Goal: Task Accomplishment & Management: Complete application form

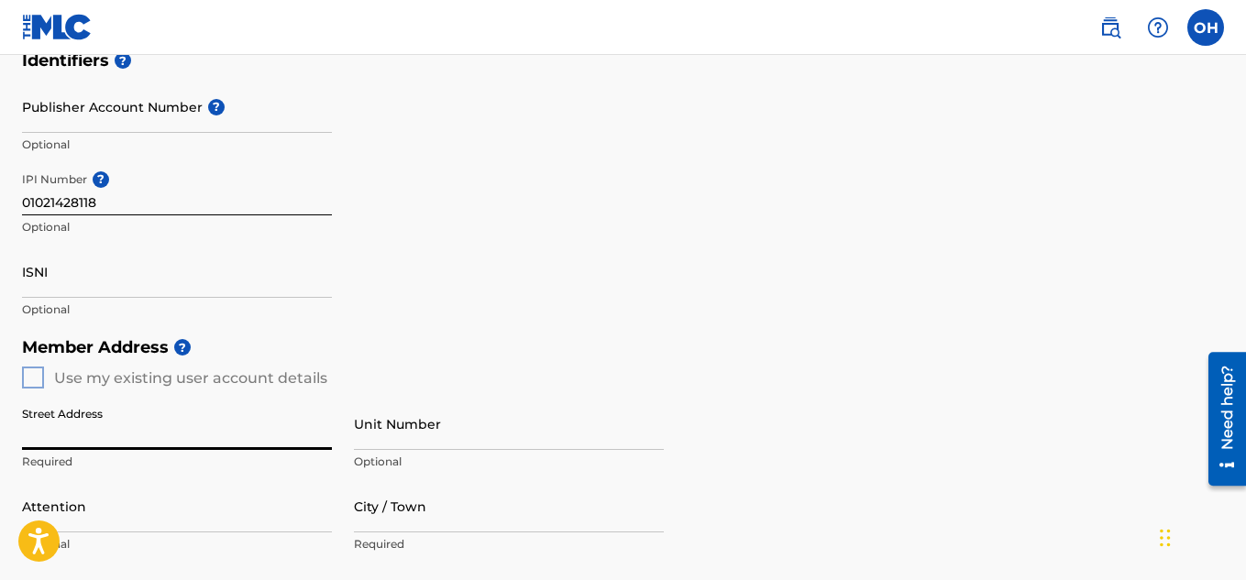
scroll to position [468, 0]
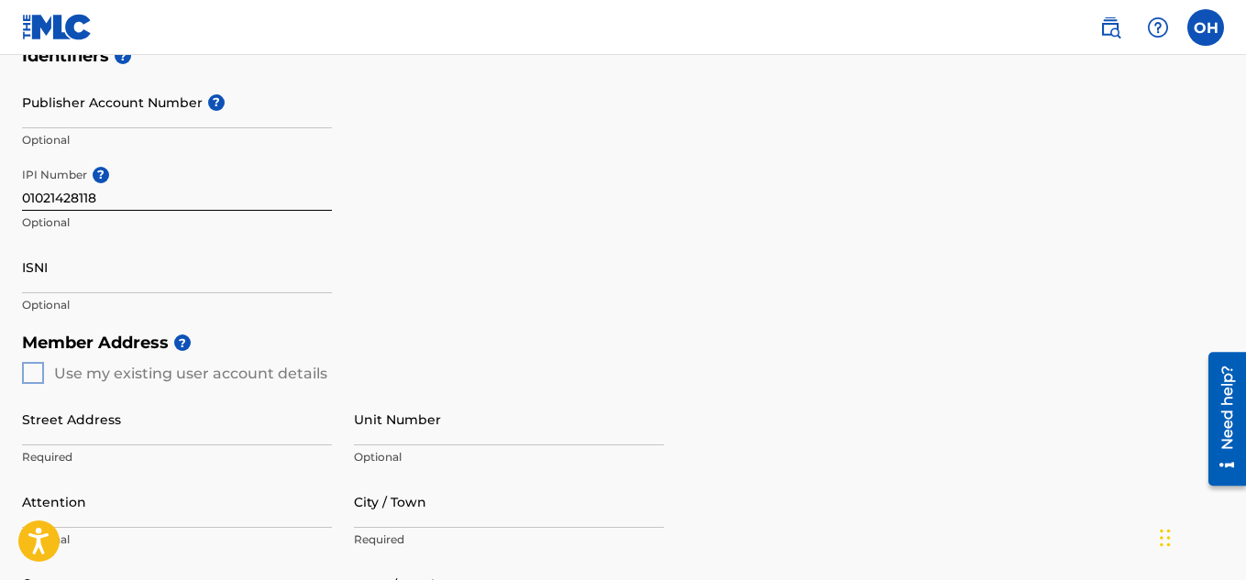
click at [34, 379] on div "Member Address ? Use my existing user account details Street Address Required U…" at bounding box center [623, 533] width 1202 height 419
click at [89, 423] on input "Street Address" at bounding box center [177, 419] width 310 height 52
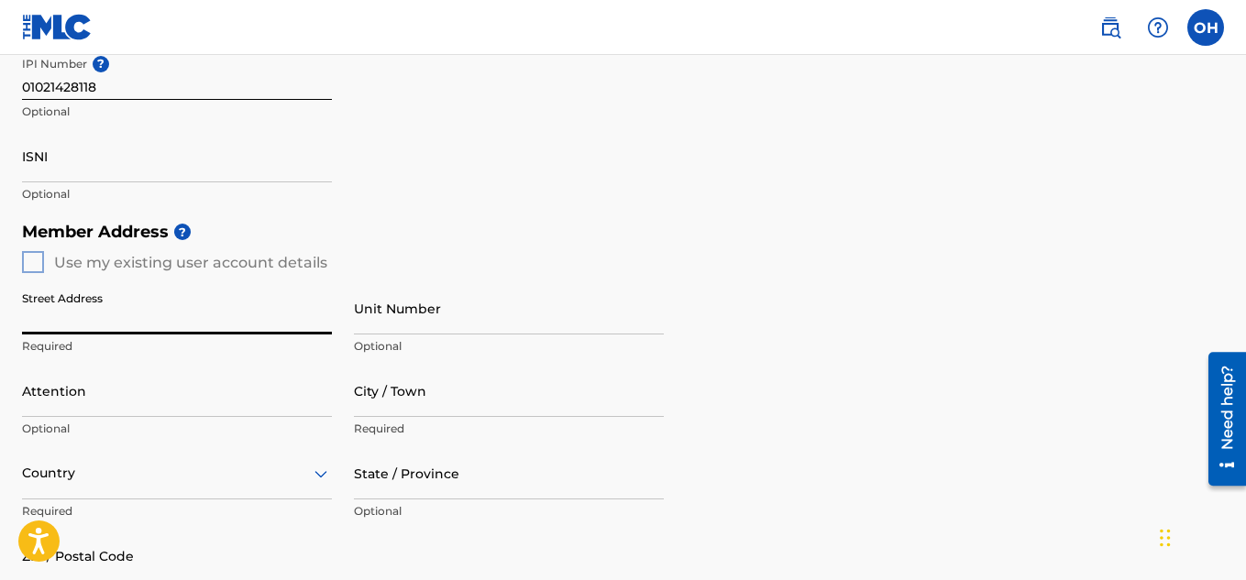
scroll to position [580, 0]
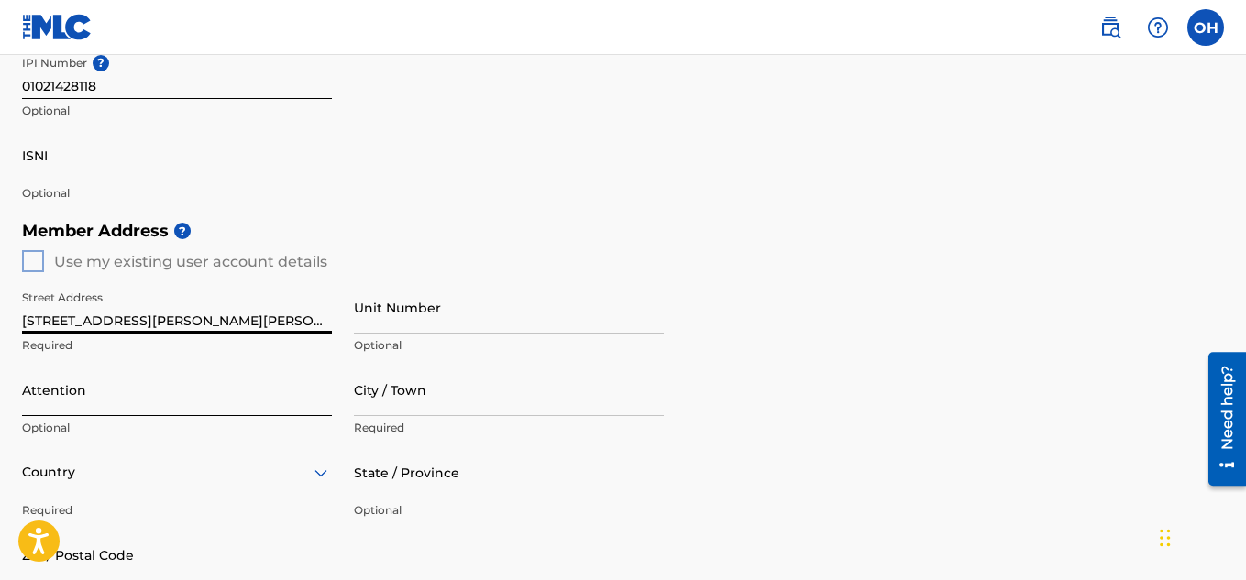
type input "[STREET_ADDRESS][PERSON_NAME][PERSON_NAME]"
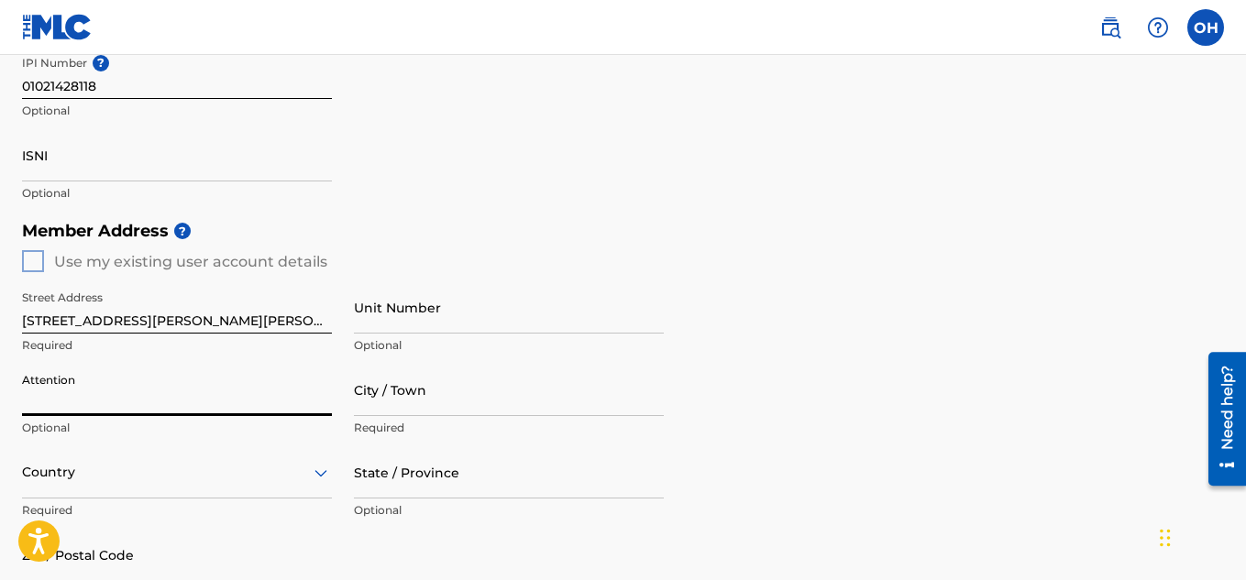
click at [129, 404] on input "Attention" at bounding box center [177, 390] width 310 height 52
click at [390, 412] on input "City / Town" at bounding box center [509, 390] width 310 height 52
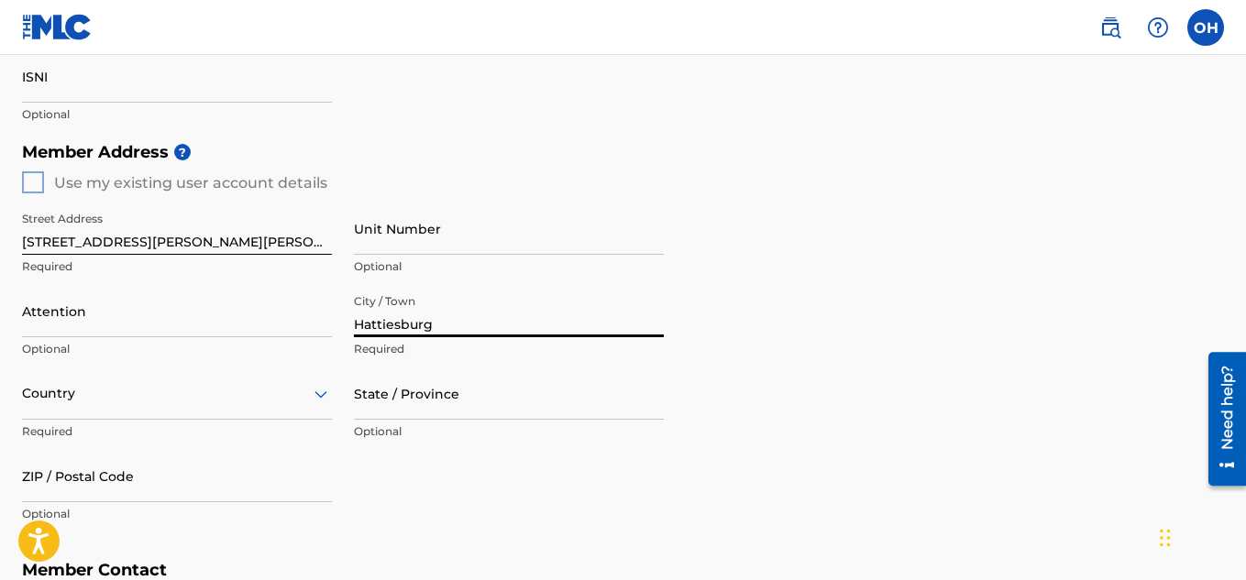
type input "Hattiesburg"
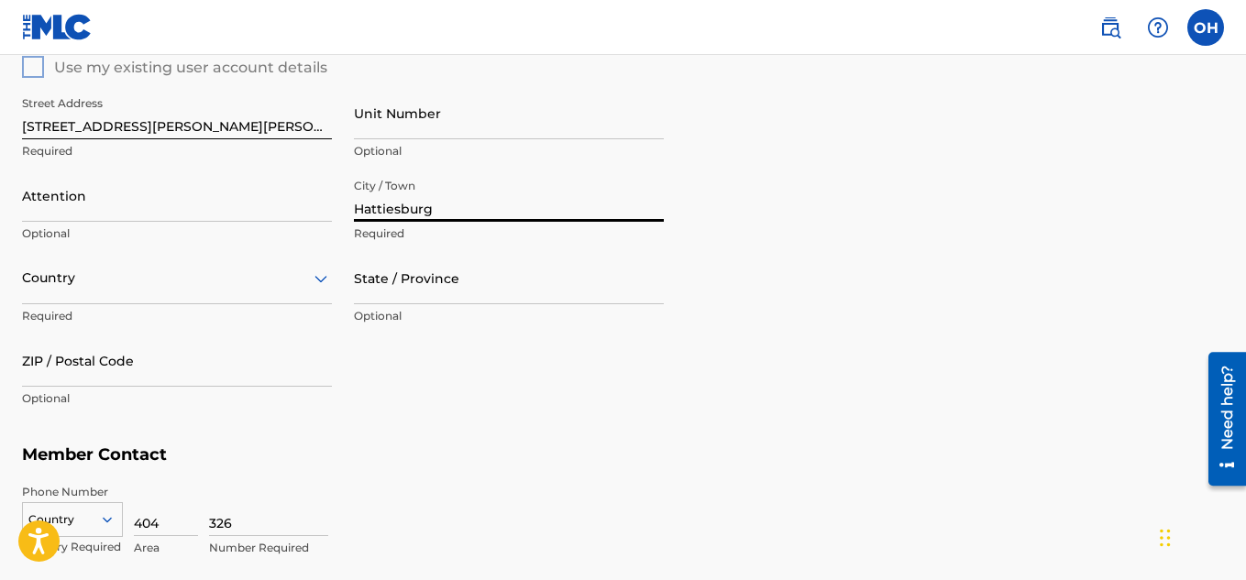
click at [294, 304] on div "Country" at bounding box center [177, 278] width 310 height 52
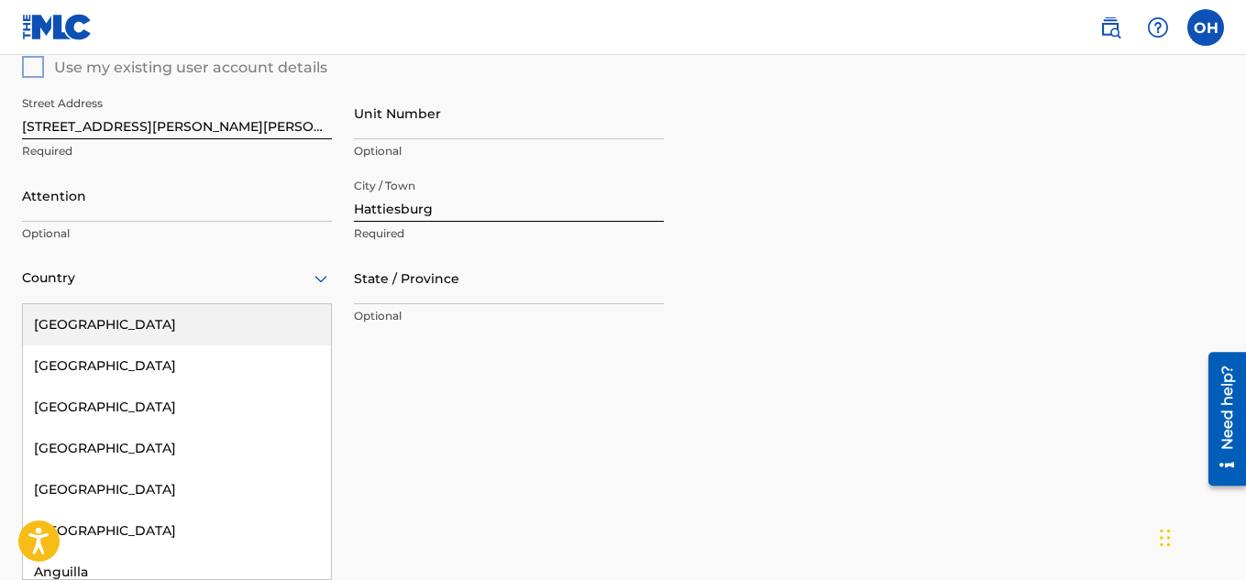
click at [194, 323] on div "[GEOGRAPHIC_DATA]" at bounding box center [177, 324] width 308 height 41
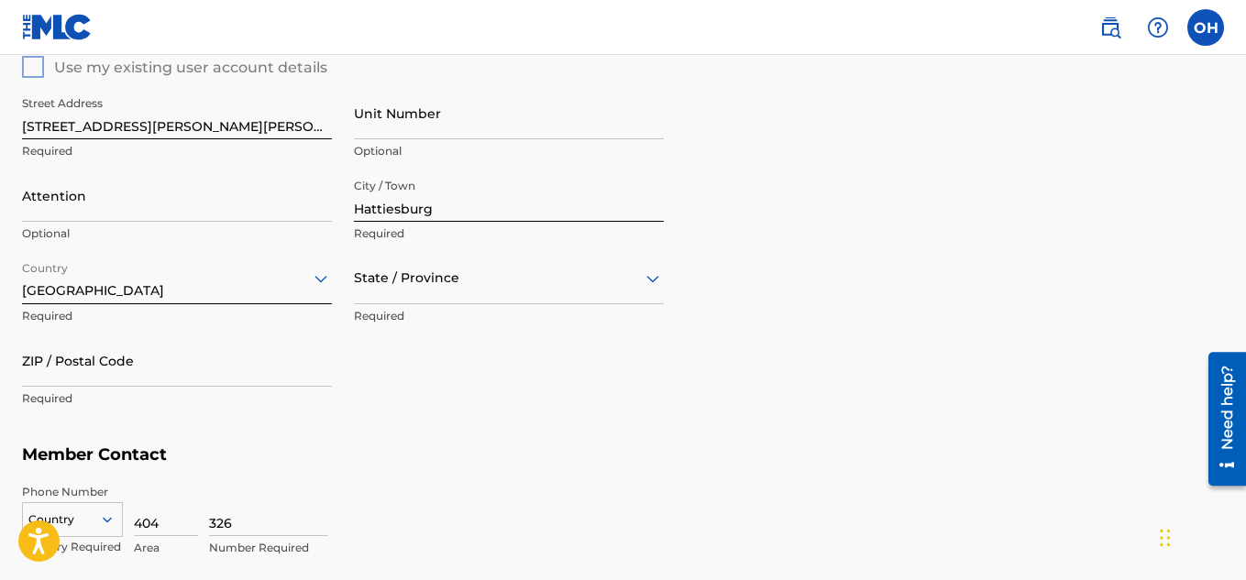
click at [386, 294] on div "State / Province" at bounding box center [509, 278] width 310 height 52
type input "mis"
click at [394, 316] on div "[US_STATE]" at bounding box center [509, 324] width 308 height 41
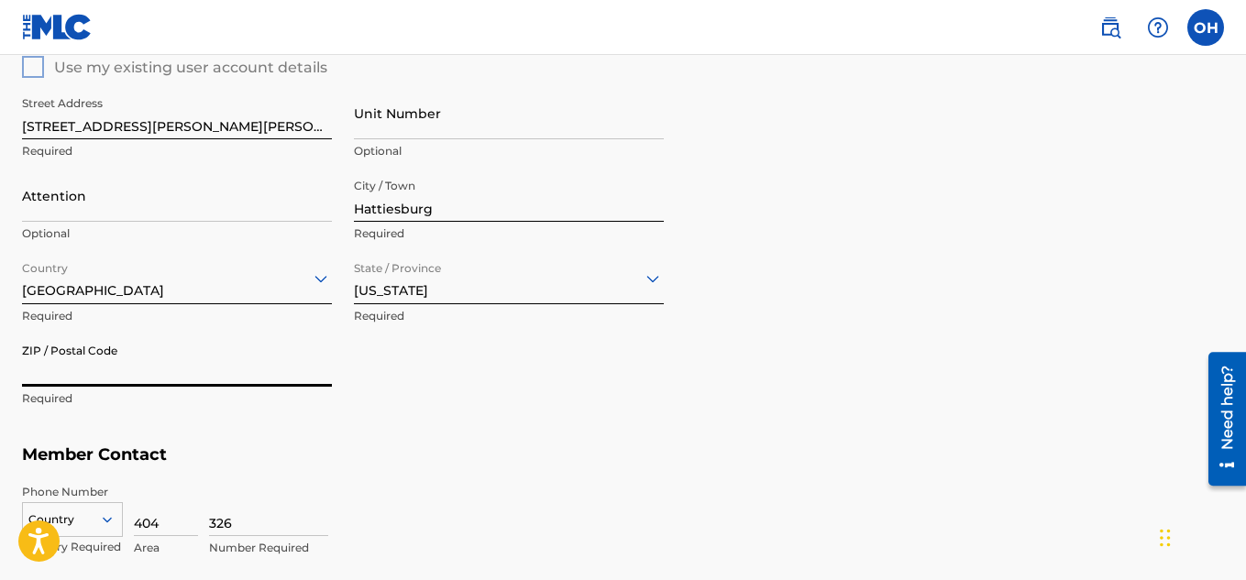
click at [142, 371] on input "ZIP / Postal Code" at bounding box center [177, 361] width 310 height 52
click at [35, 367] on input "49402" at bounding box center [177, 361] width 310 height 52
click at [73, 371] on input "39402" at bounding box center [177, 361] width 310 height 52
type input "39402"
click at [248, 511] on input "326" at bounding box center [268, 510] width 119 height 52
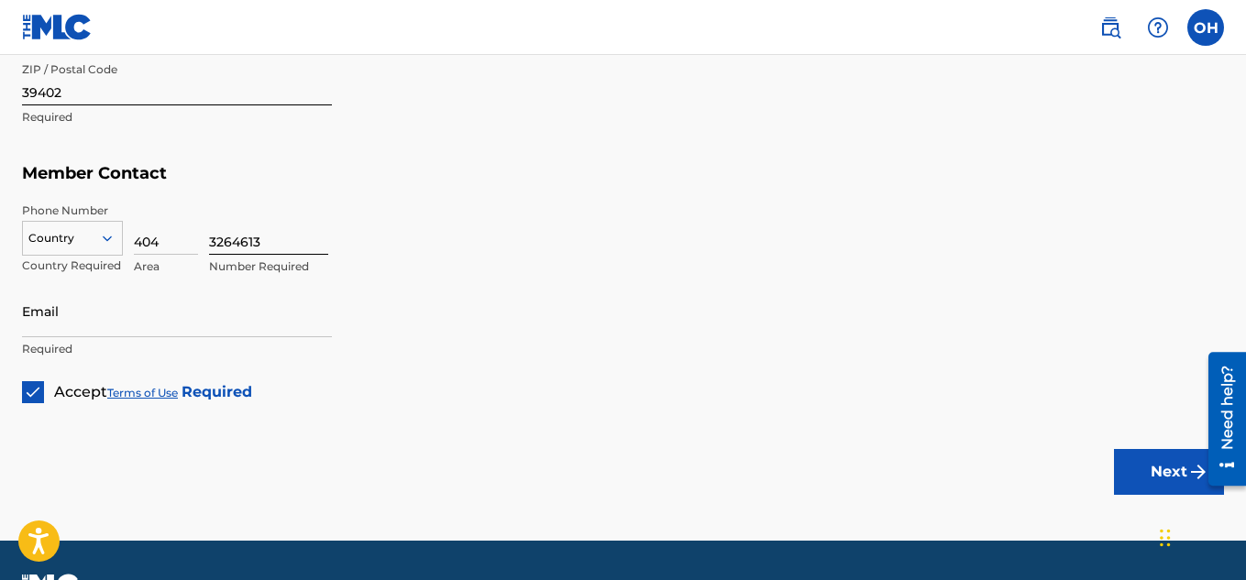
scroll to position [1057, 0]
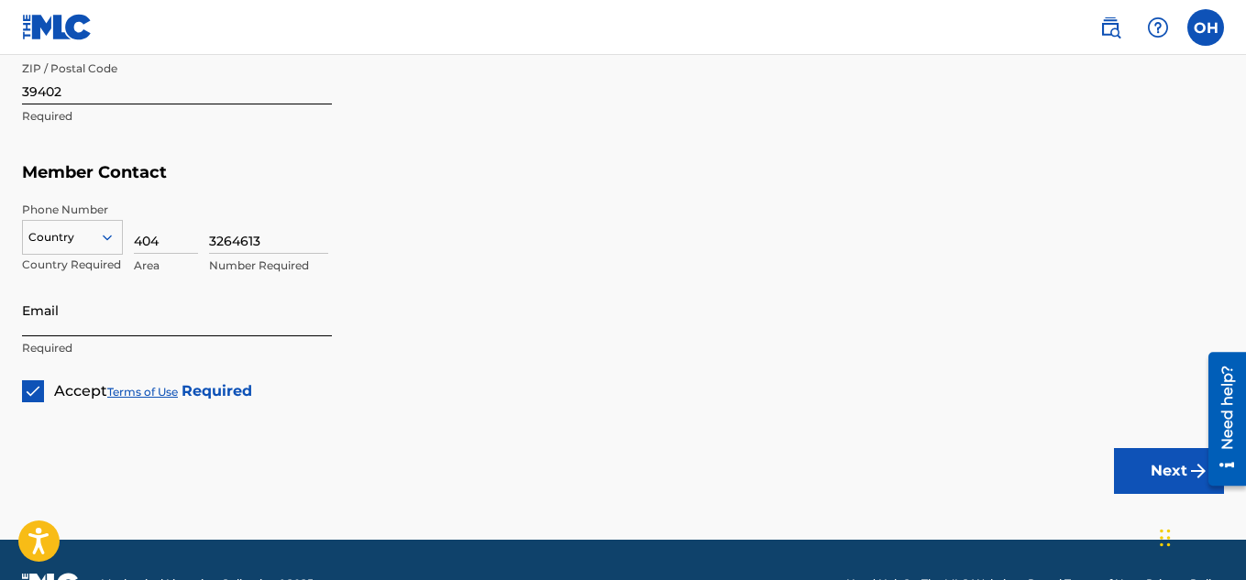
type input "3264613"
click at [165, 319] on input "Email" at bounding box center [177, 310] width 310 height 52
paste input "01021428118"
type input "01021428118"
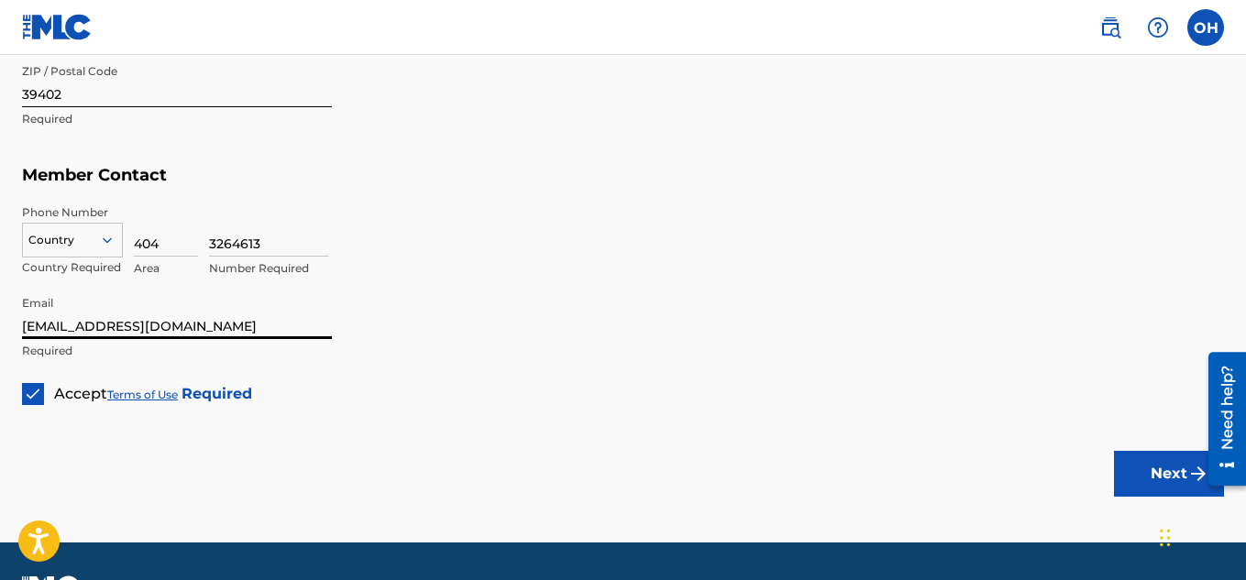
scroll to position [1104, 0]
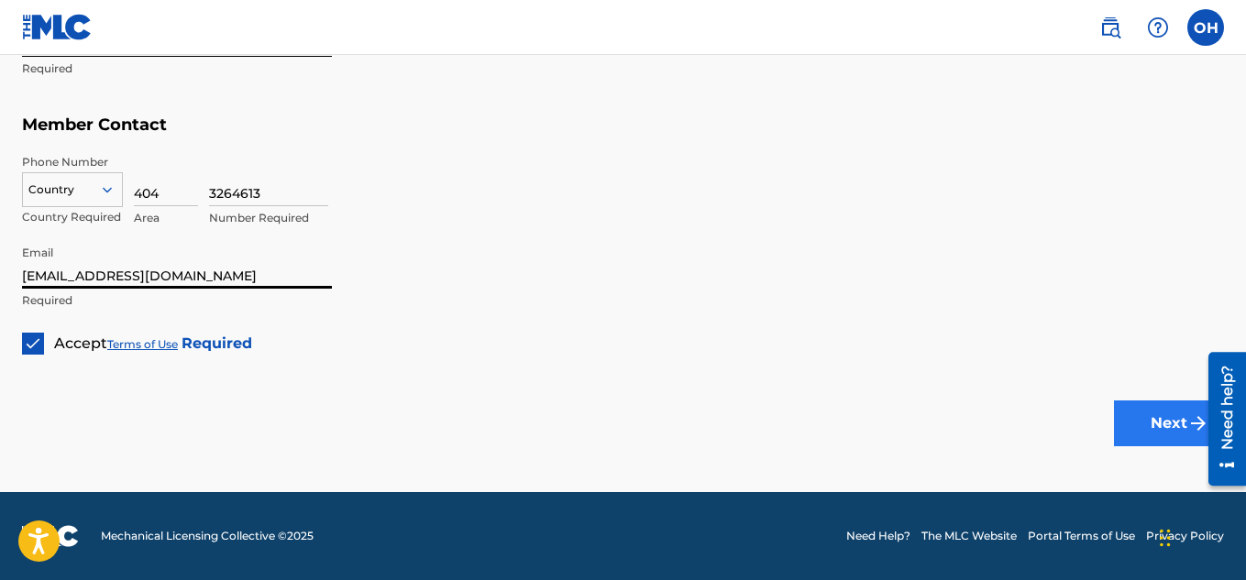
type input "[EMAIL_ADDRESS][DOMAIN_NAME]"
click at [1141, 434] on button "Next" at bounding box center [1169, 424] width 110 height 46
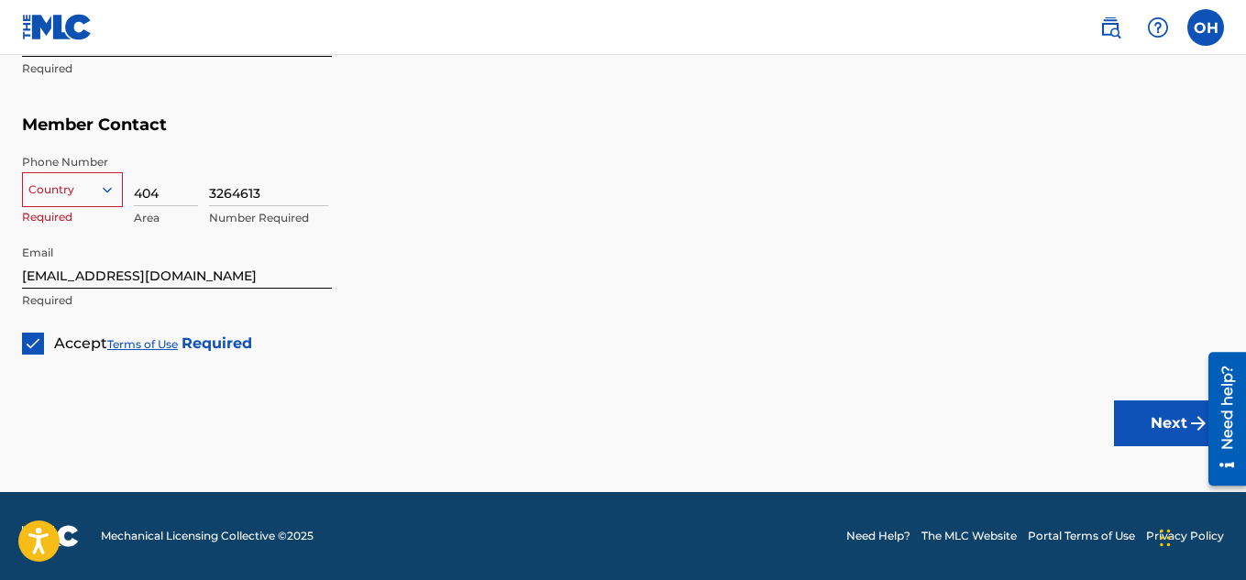
click at [95, 188] on div at bounding box center [72, 190] width 99 height 20
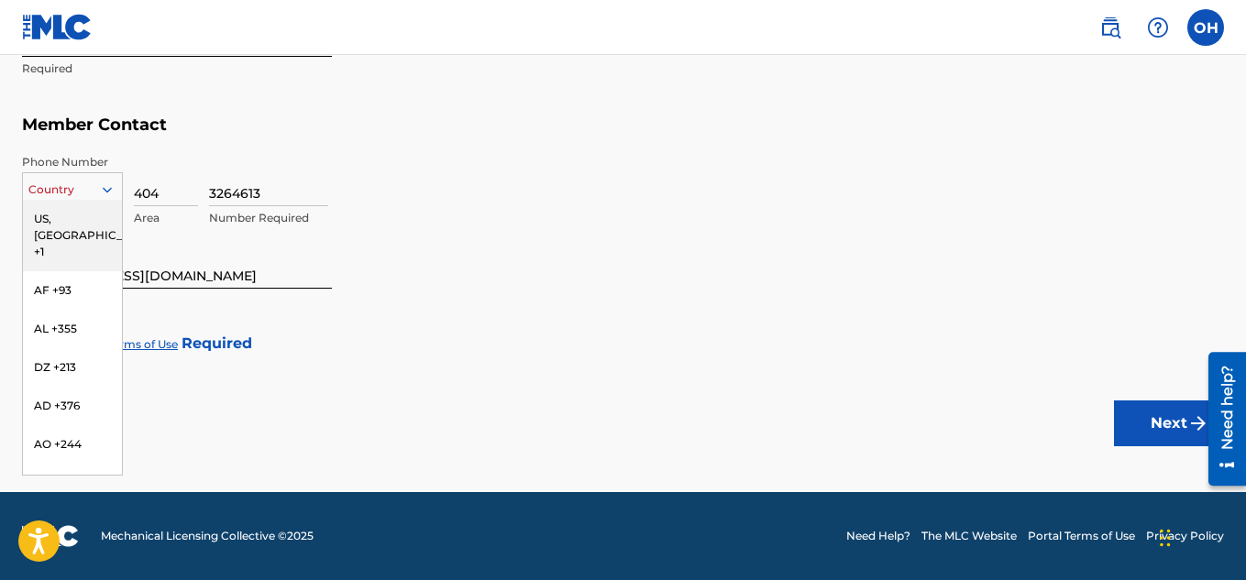
click at [72, 220] on div "US, [GEOGRAPHIC_DATA] +1" at bounding box center [72, 235] width 99 height 71
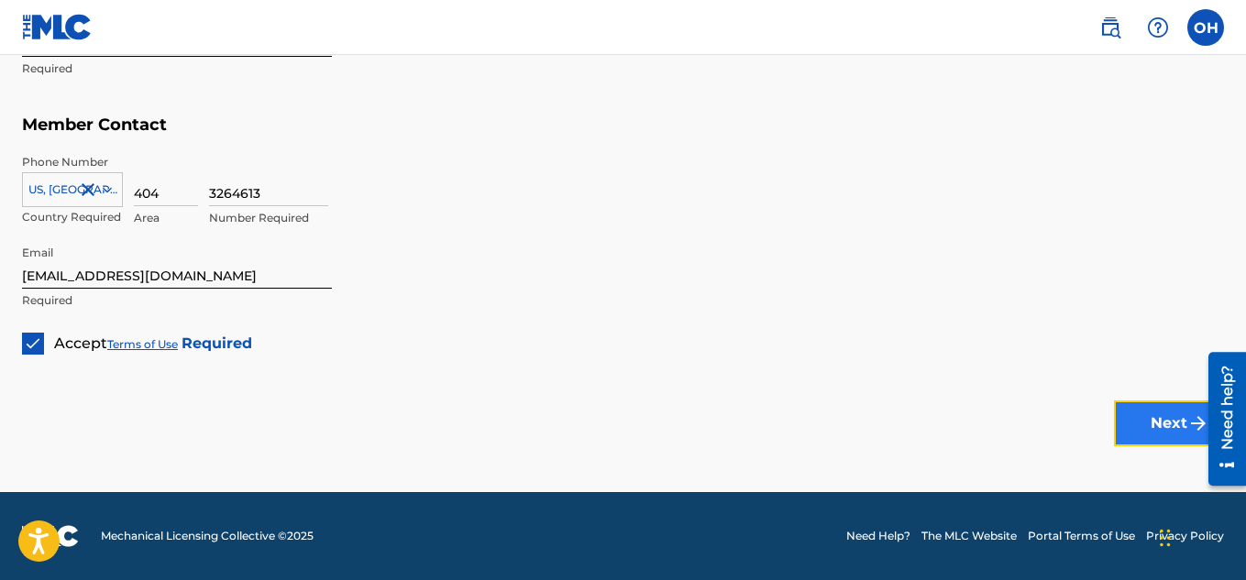
click at [1161, 414] on button "Next" at bounding box center [1169, 424] width 110 height 46
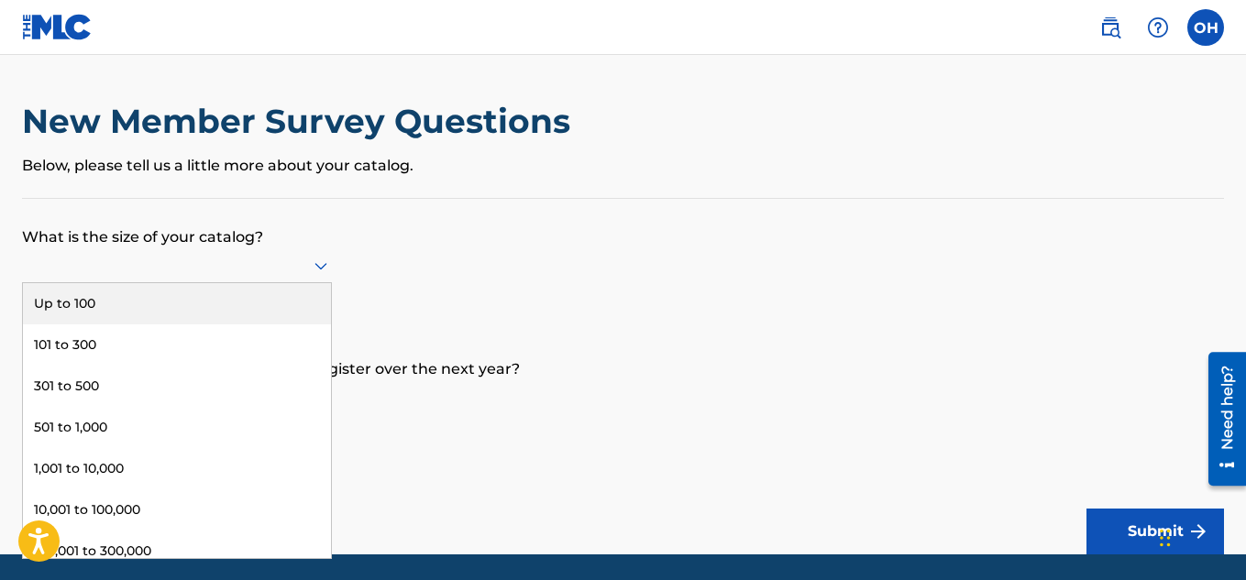
click at [313, 265] on icon at bounding box center [321, 266] width 22 height 22
click at [214, 303] on div "Up to 100" at bounding box center [177, 303] width 308 height 41
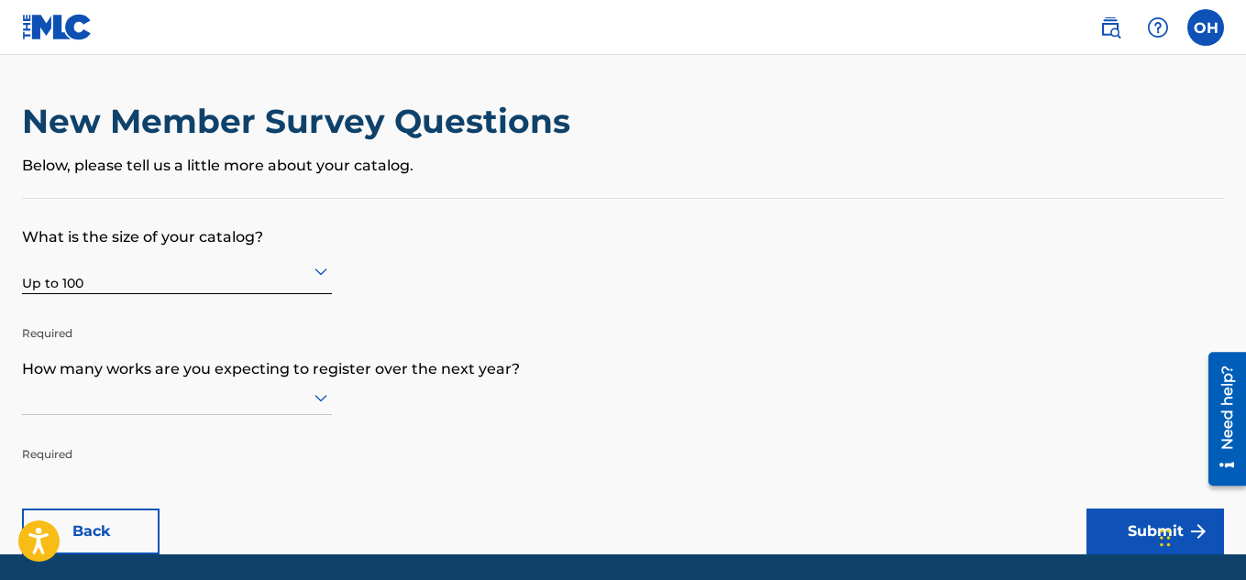
scroll to position [62, 0]
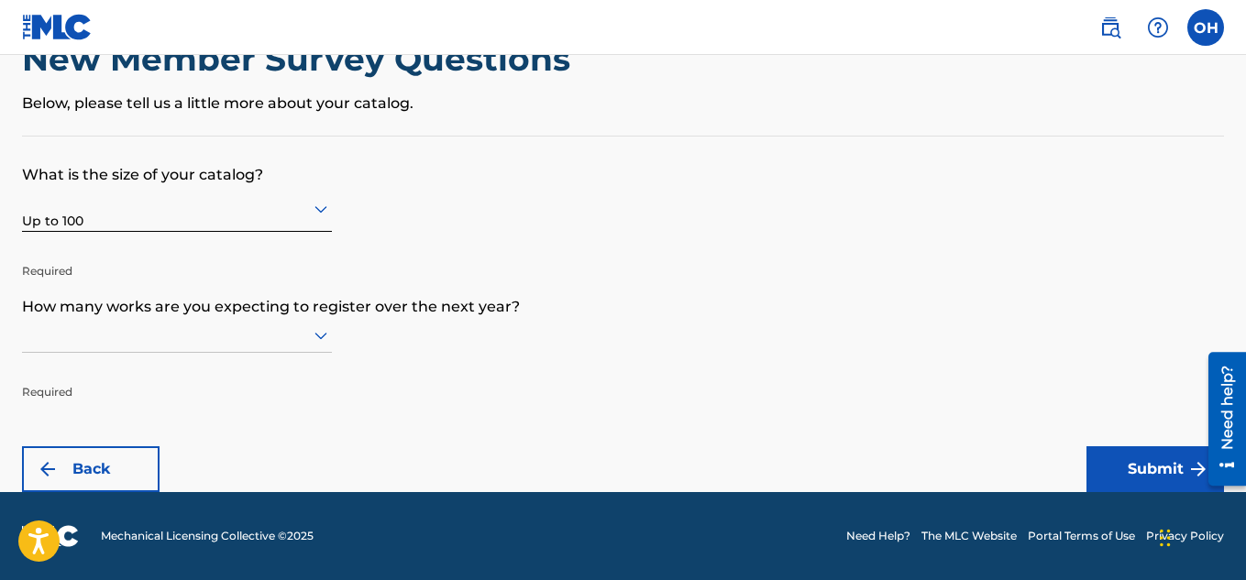
click at [324, 333] on icon at bounding box center [321, 335] width 22 height 22
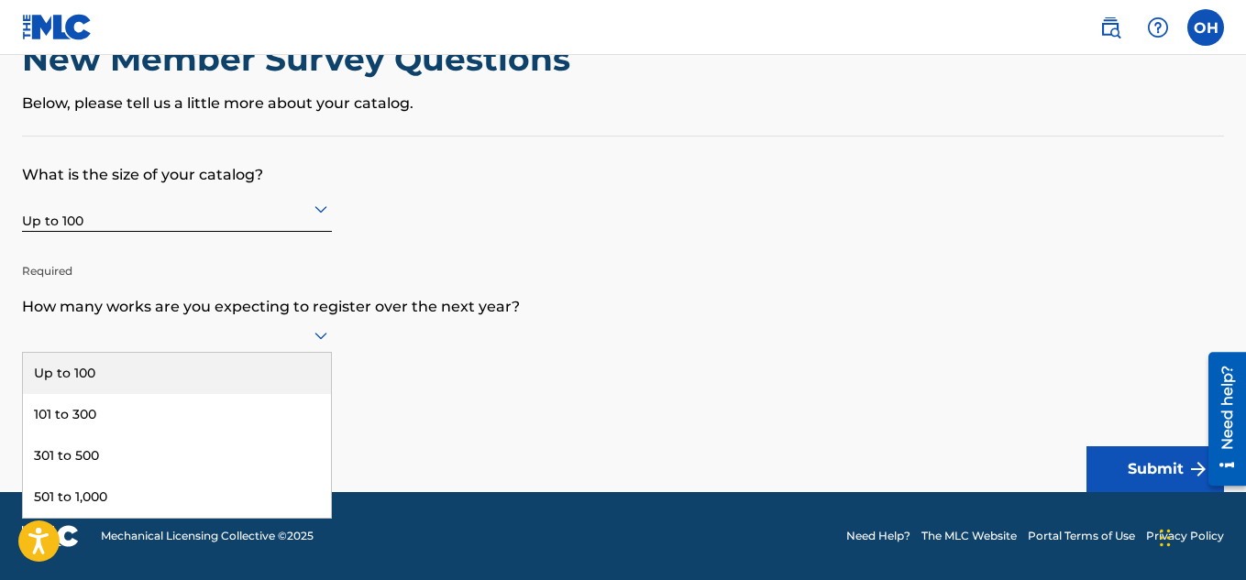
click at [270, 368] on div "Up to 100" at bounding box center [177, 373] width 308 height 41
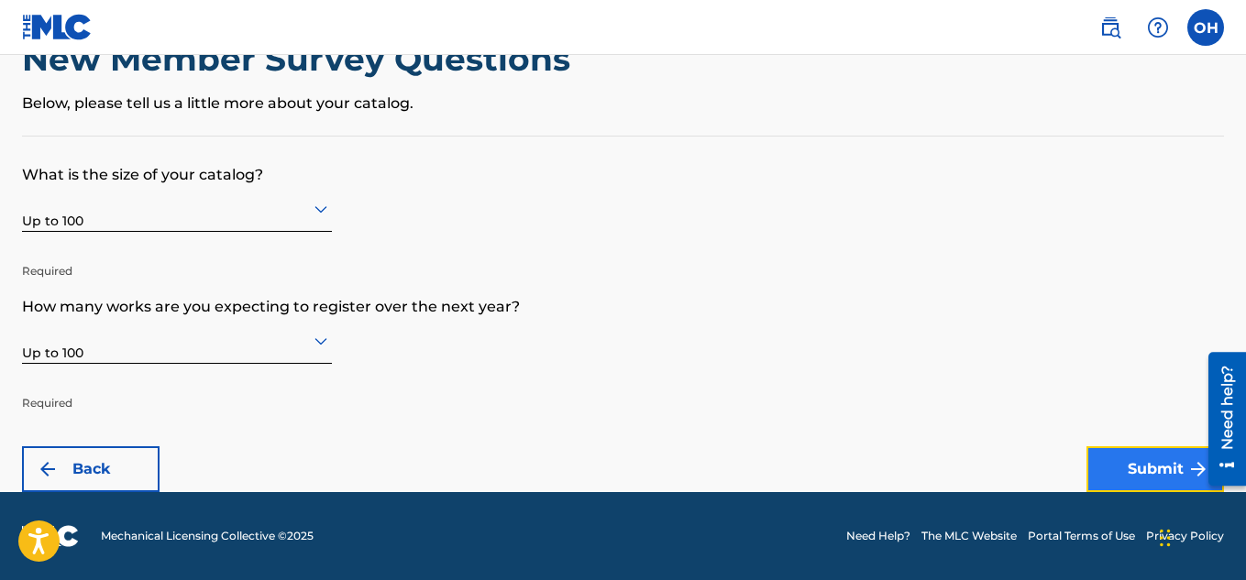
click at [1121, 459] on button "Submit" at bounding box center [1154, 469] width 137 height 46
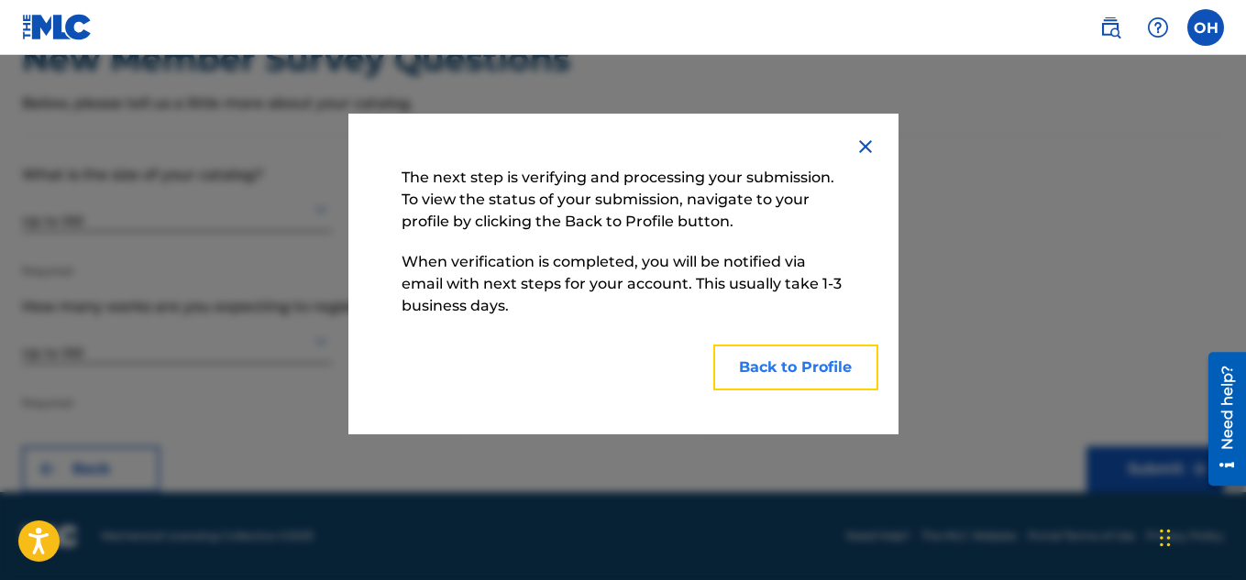
click at [782, 368] on button "Back to Profile" at bounding box center [795, 368] width 165 height 46
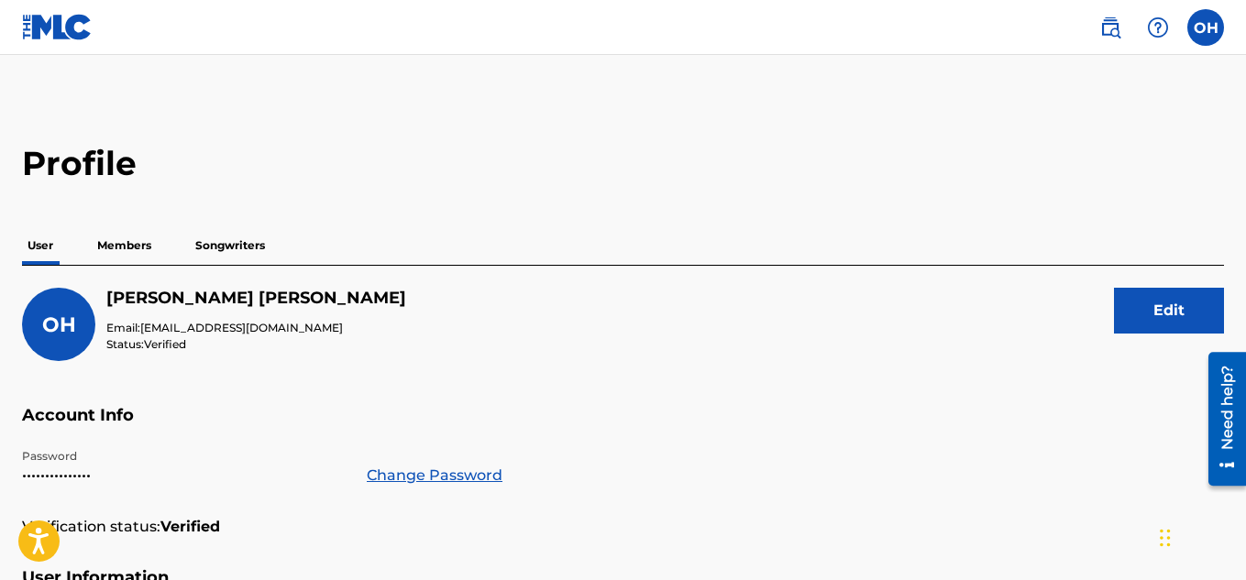
click at [126, 242] on p "Members" at bounding box center [124, 245] width 65 height 38
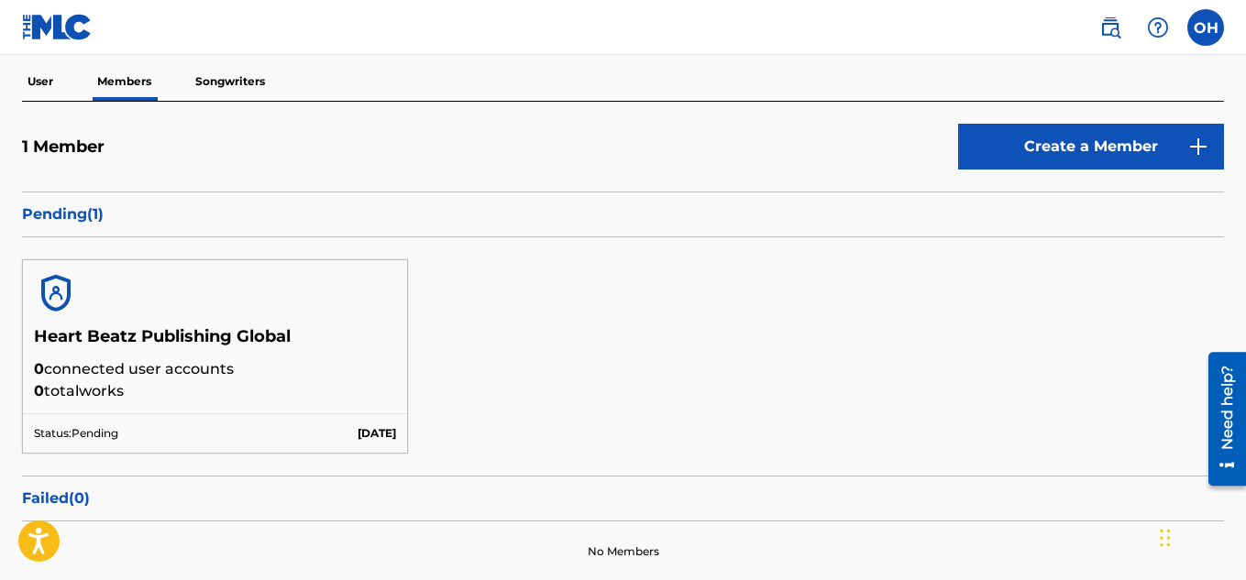
scroll to position [167, 0]
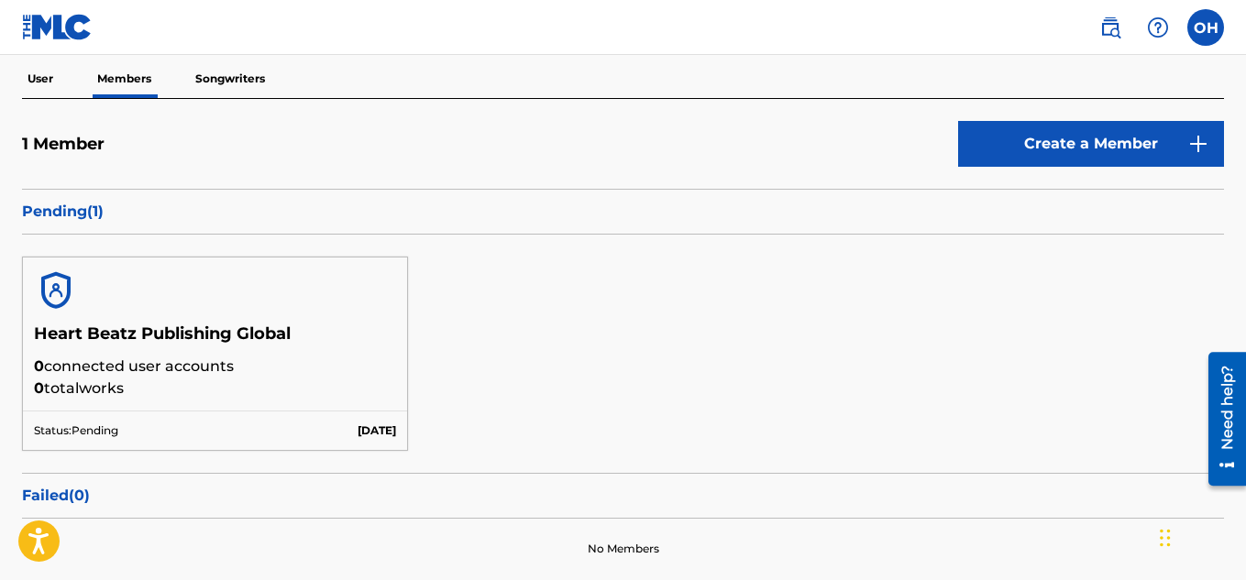
click at [236, 79] on p "Songwriters" at bounding box center [230, 79] width 81 height 38
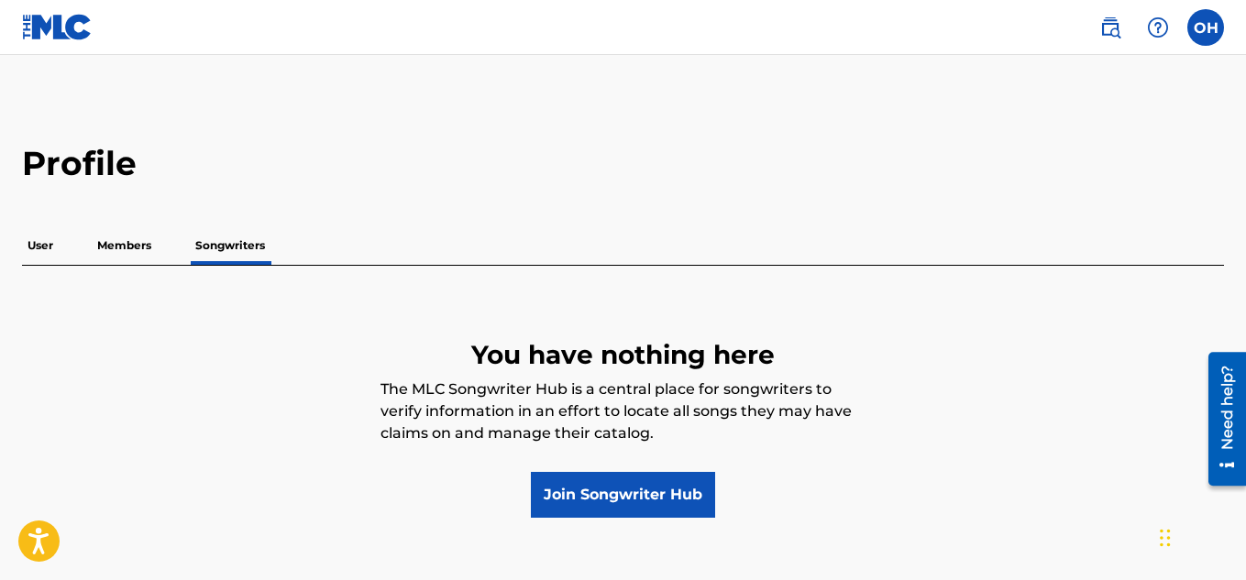
click at [39, 246] on p "User" at bounding box center [40, 245] width 37 height 38
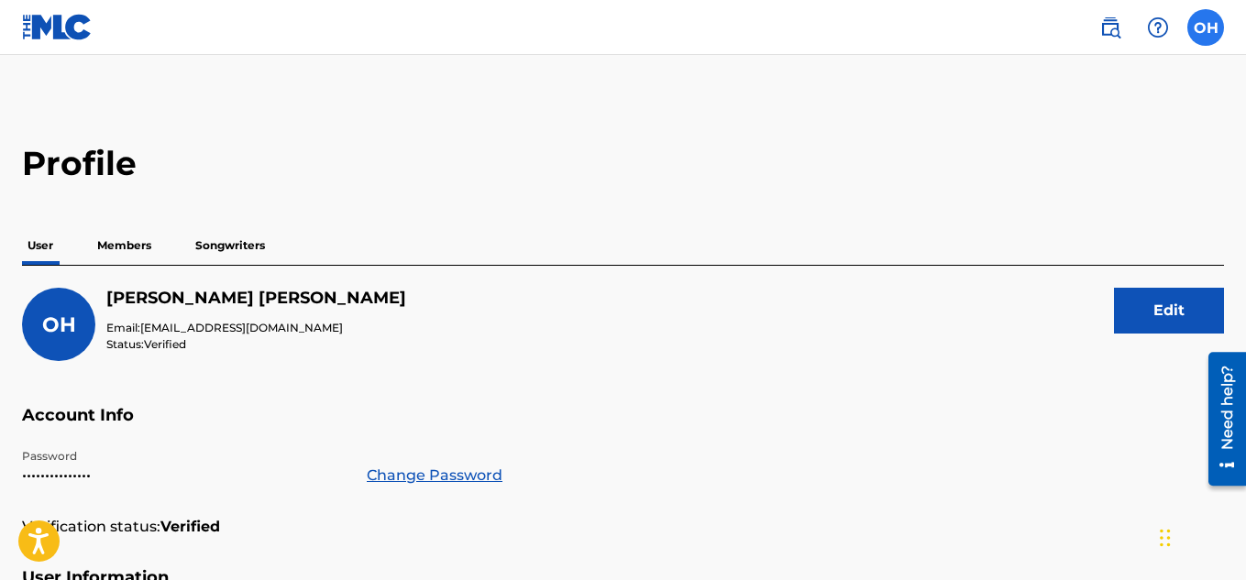
click at [1192, 19] on label at bounding box center [1205, 27] width 37 height 37
click at [1205, 27] on input "OH [PERSON_NAME] [EMAIL_ADDRESS][DOMAIN_NAME] Notification Preferences Profile …" at bounding box center [1205, 27] width 0 height 0
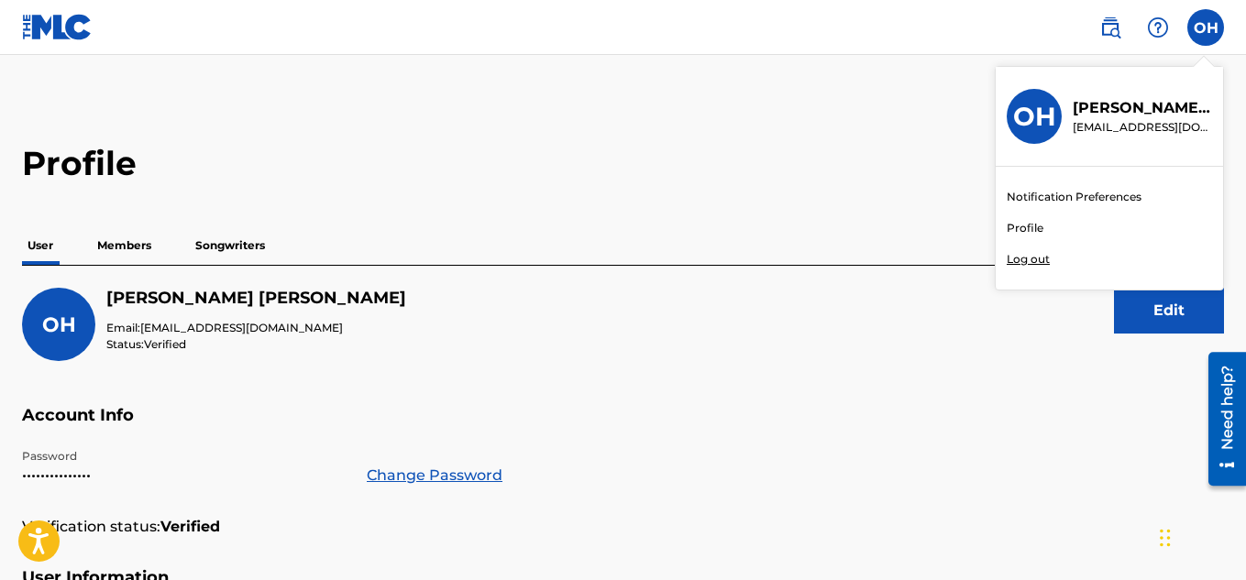
click at [1008, 235] on link "Profile" at bounding box center [1024, 228] width 37 height 16
